Goal: Task Accomplishment & Management: Manage account settings

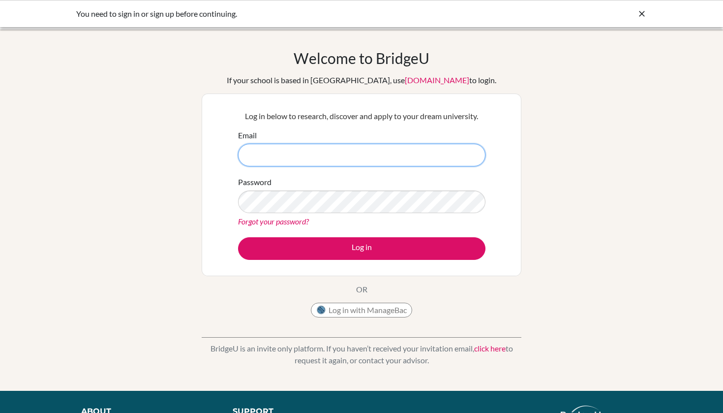
click at [401, 144] on input "Email" at bounding box center [361, 155] width 247 height 23
type input "[EMAIL_ADDRESS][DOMAIN_NAME]"
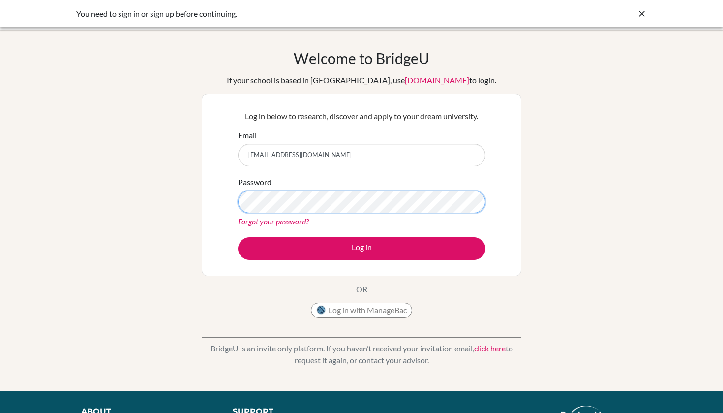
click at [362, 248] on button "Log in" at bounding box center [361, 248] width 247 height 23
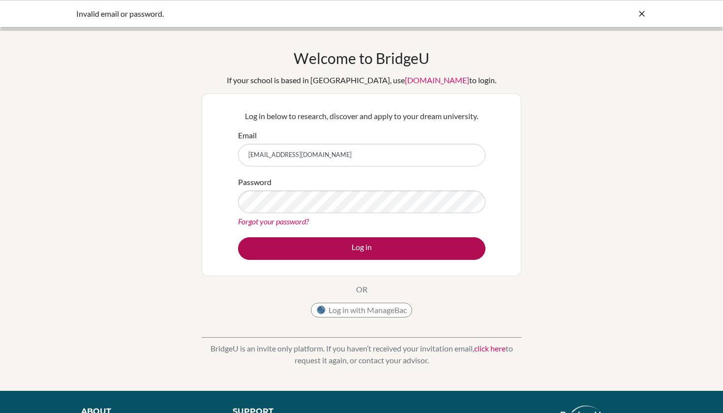
click at [348, 247] on button "Log in" at bounding box center [361, 248] width 247 height 23
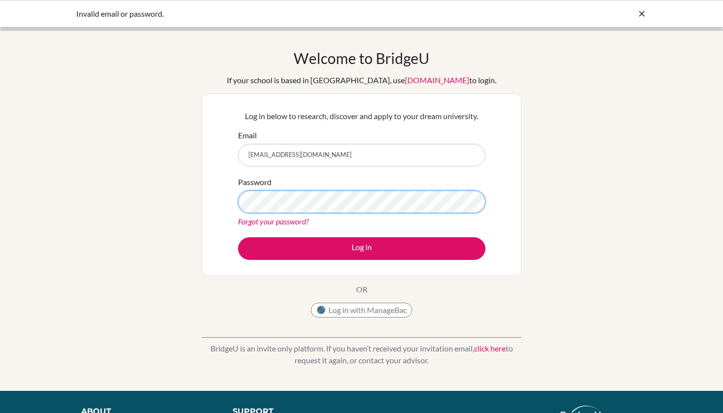
click at [362, 248] on button "Log in" at bounding box center [361, 248] width 247 height 23
click at [638, 15] on icon at bounding box center [642, 14] width 10 height 10
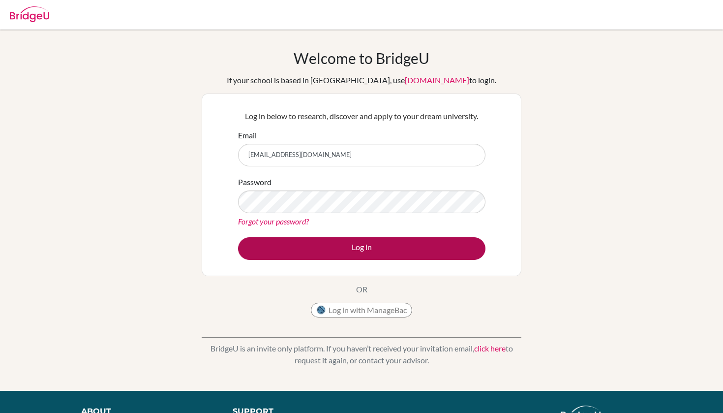
click at [401, 244] on button "Log in" at bounding box center [361, 248] width 247 height 23
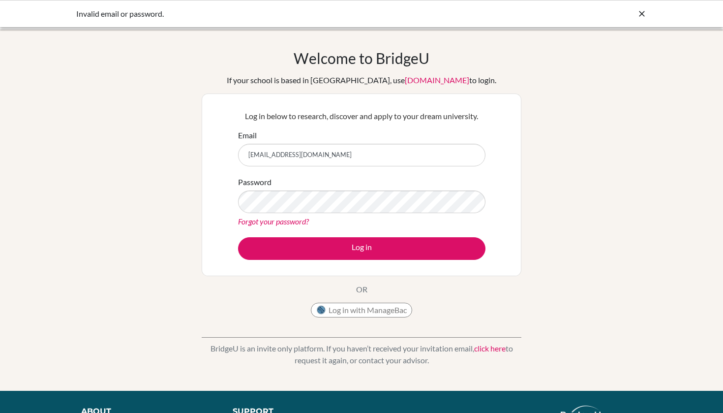
click at [494, 349] on link "click here" at bounding box center [489, 347] width 31 height 9
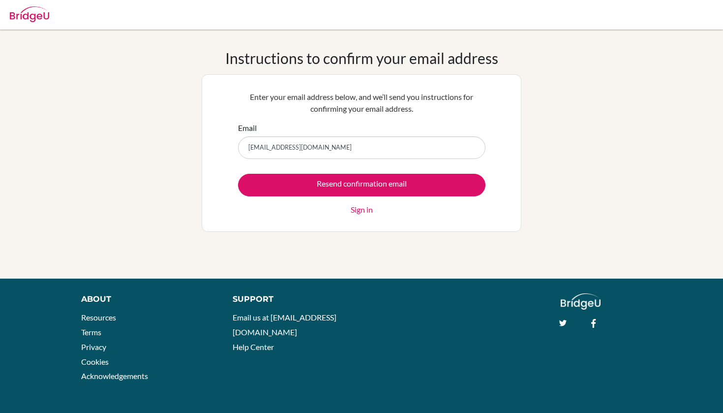
type input "7744@aisa.sch.ae"
click at [362, 184] on input "Resend confirmation email" at bounding box center [361, 185] width 247 height 23
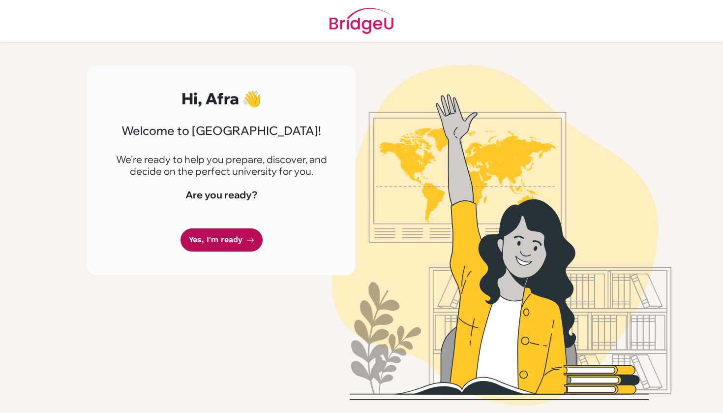
click at [215, 248] on link "Yes, I'm ready" at bounding box center [222, 239] width 82 height 23
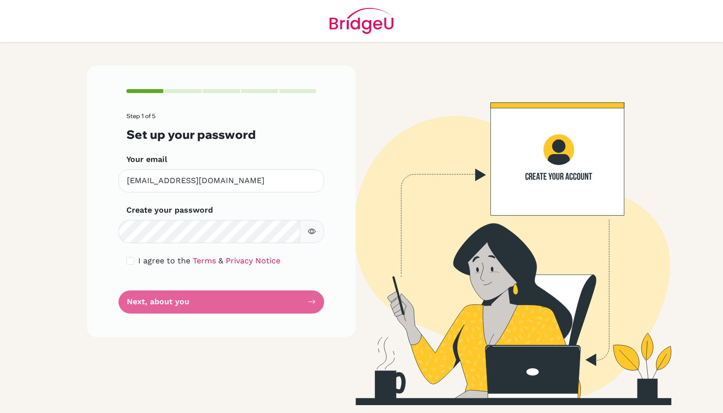
click at [313, 231] on icon "button" at bounding box center [311, 231] width 3 height 3
click at [283, 305] on form "Step 1 of 5 Set up your password Your email 7744@aisa.sch.ae Invalid email Crea…" at bounding box center [221, 213] width 190 height 200
click at [310, 304] on form "Step 1 of 5 Set up your password Your email 7744@aisa.sch.ae Invalid email Crea…" at bounding box center [221, 213] width 190 height 200
click at [131, 261] on input "checkbox" at bounding box center [130, 261] width 8 height 8
checkbox input "true"
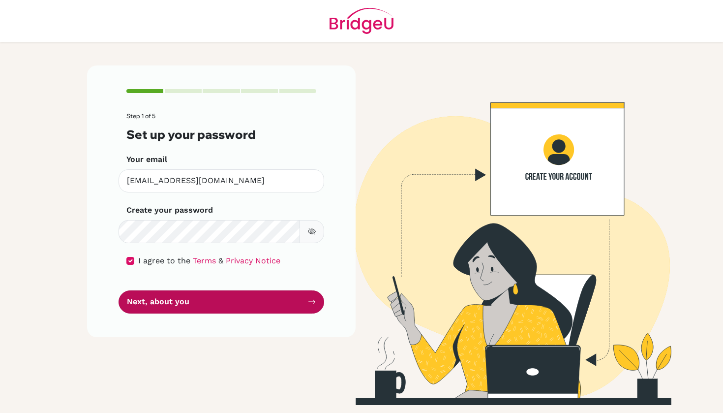
click at [153, 290] on button "Next, about you" at bounding box center [222, 301] width 206 height 23
